Goal: Navigation & Orientation: Find specific page/section

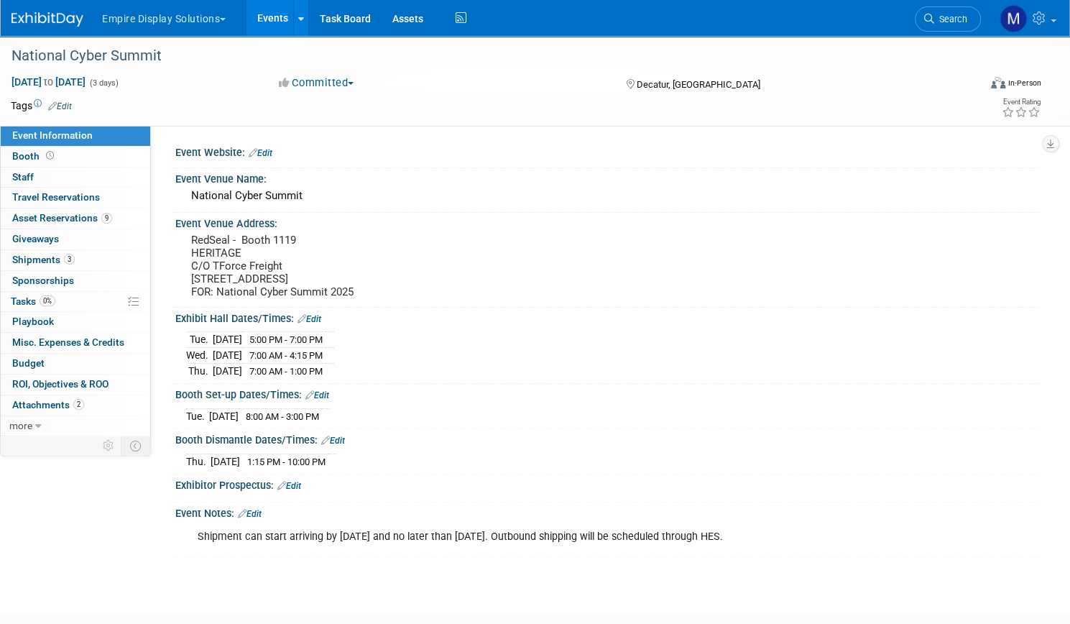
click at [299, 25] on link "Events" at bounding box center [272, 18] width 52 height 36
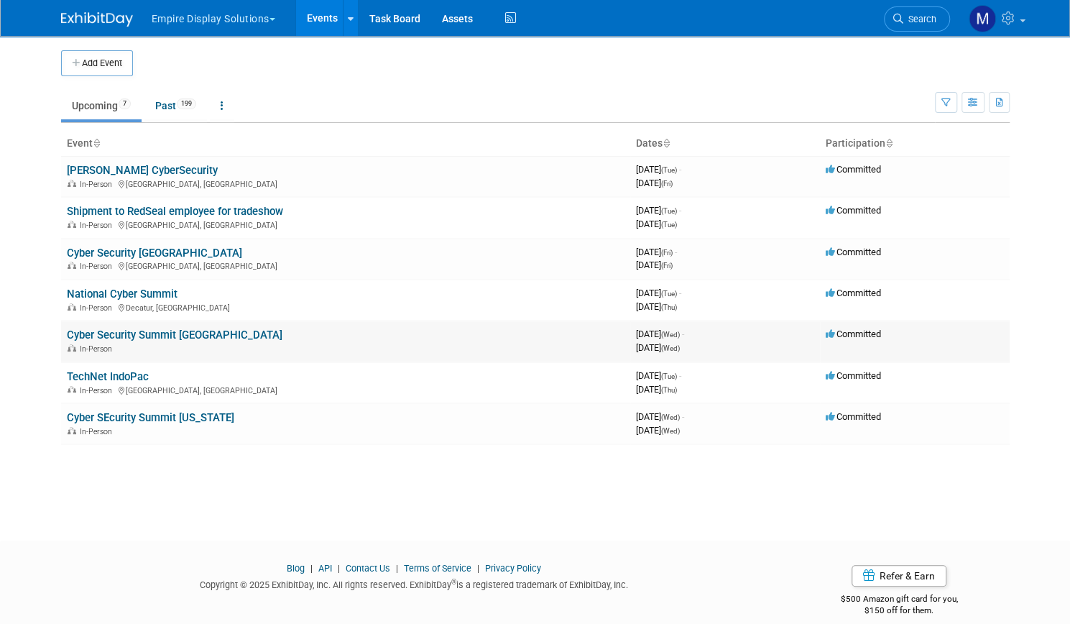
click at [175, 334] on link "Cyber Security Summit [GEOGRAPHIC_DATA]" at bounding box center [175, 334] width 216 height 13
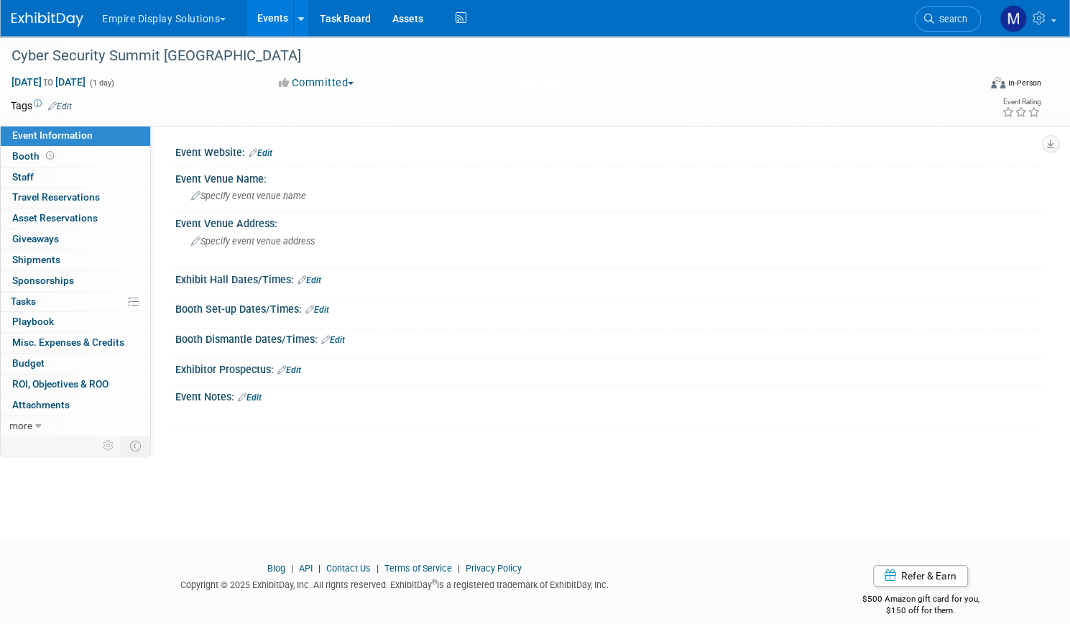
click at [299, 2] on link "Events" at bounding box center [272, 18] width 52 height 36
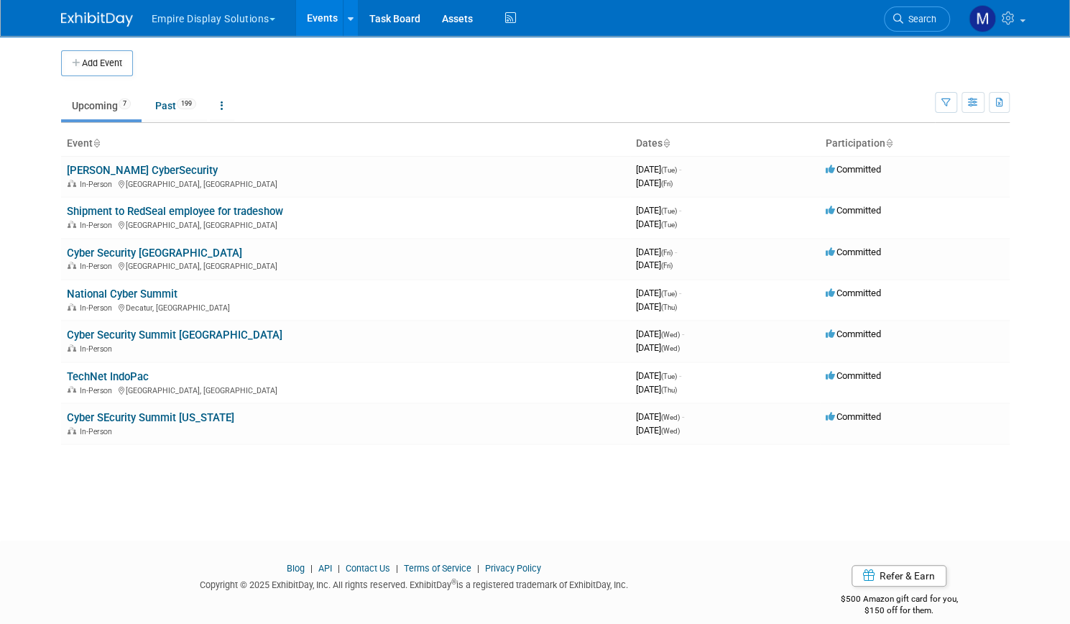
click at [251, 14] on button "Empire Display Solutions" at bounding box center [221, 16] width 143 height 32
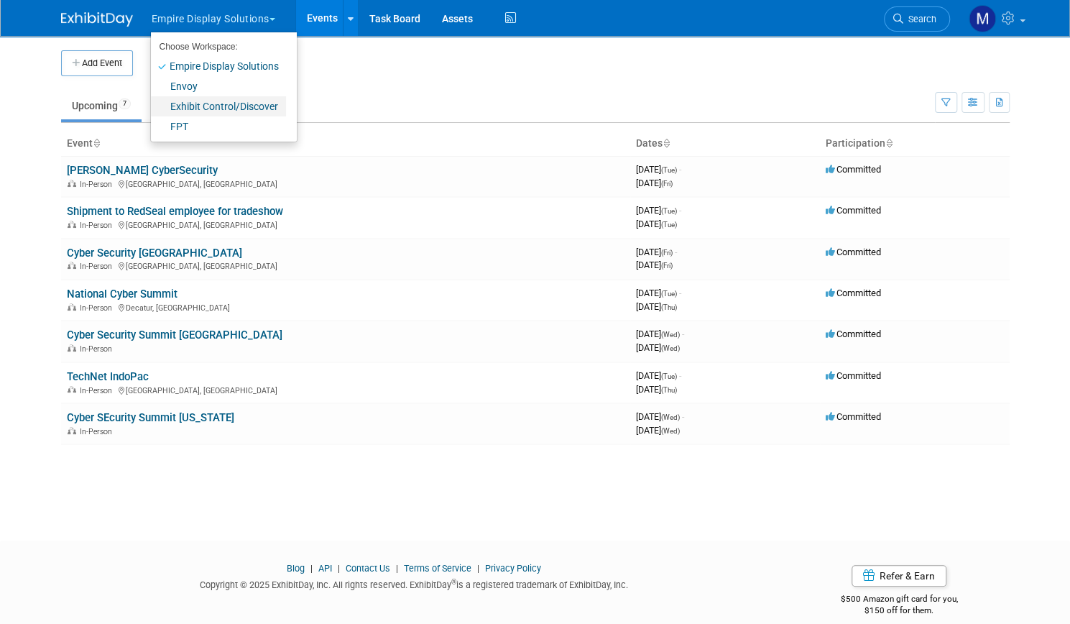
click at [202, 111] on link "Exhibit Control/Discover" at bounding box center [218, 106] width 135 height 20
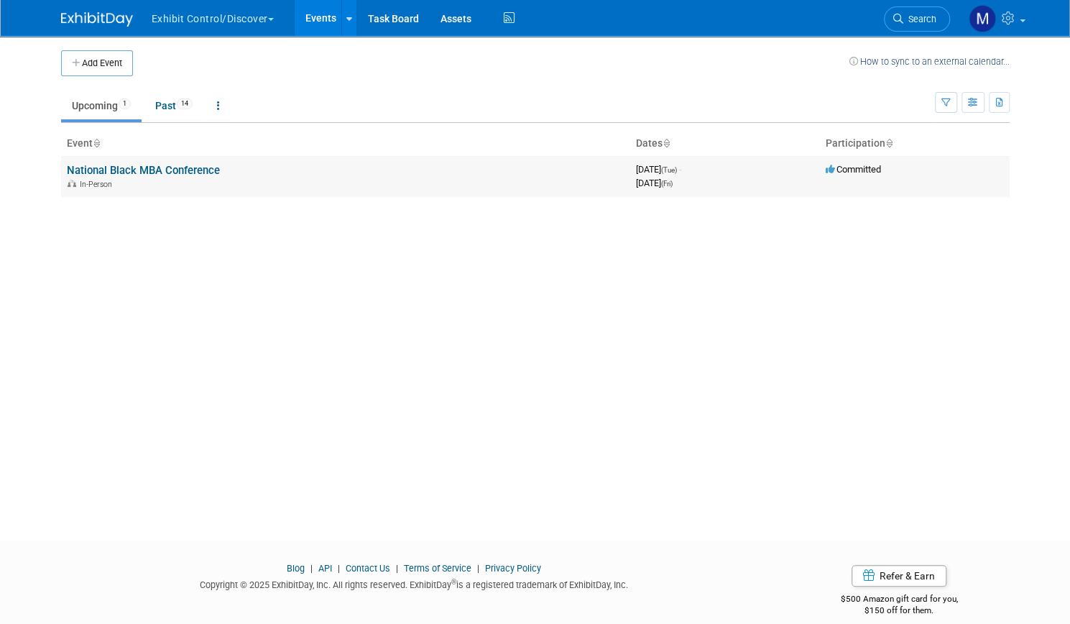
click at [181, 170] on link "National Black MBA Conference" at bounding box center [143, 170] width 153 height 13
